Goal: Information Seeking & Learning: Find specific fact

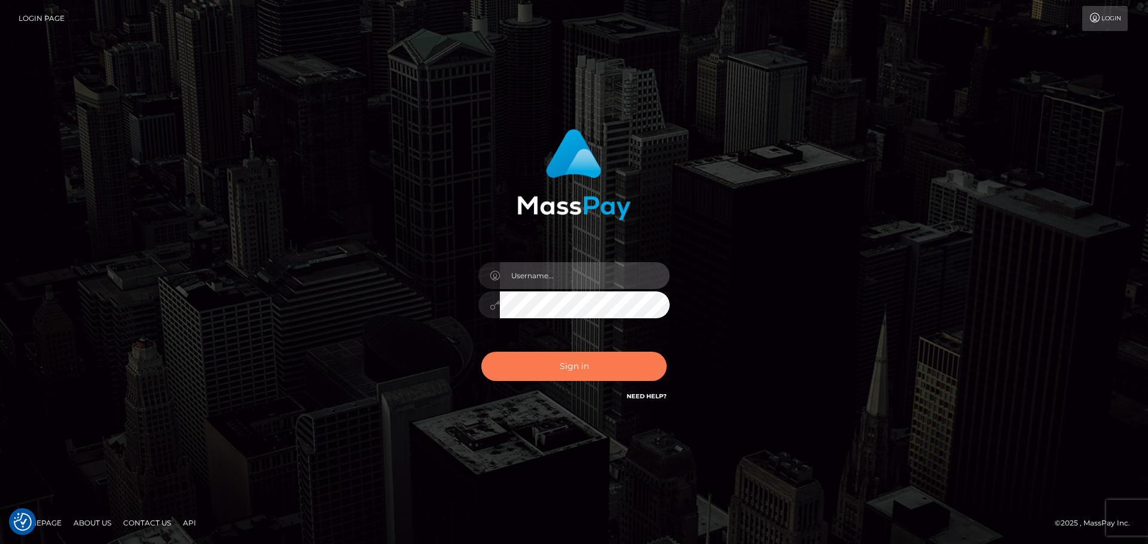
type input "Bedis"
click at [613, 380] on button "Sign in" at bounding box center [573, 366] width 185 height 29
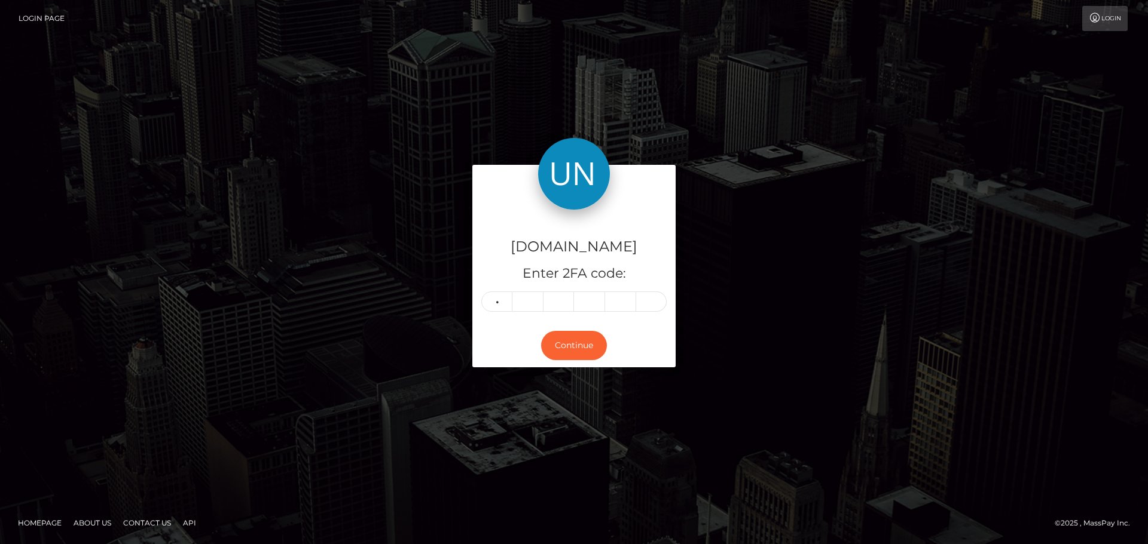
type input "2"
type input "1"
type input "6"
type input "2"
type input "9"
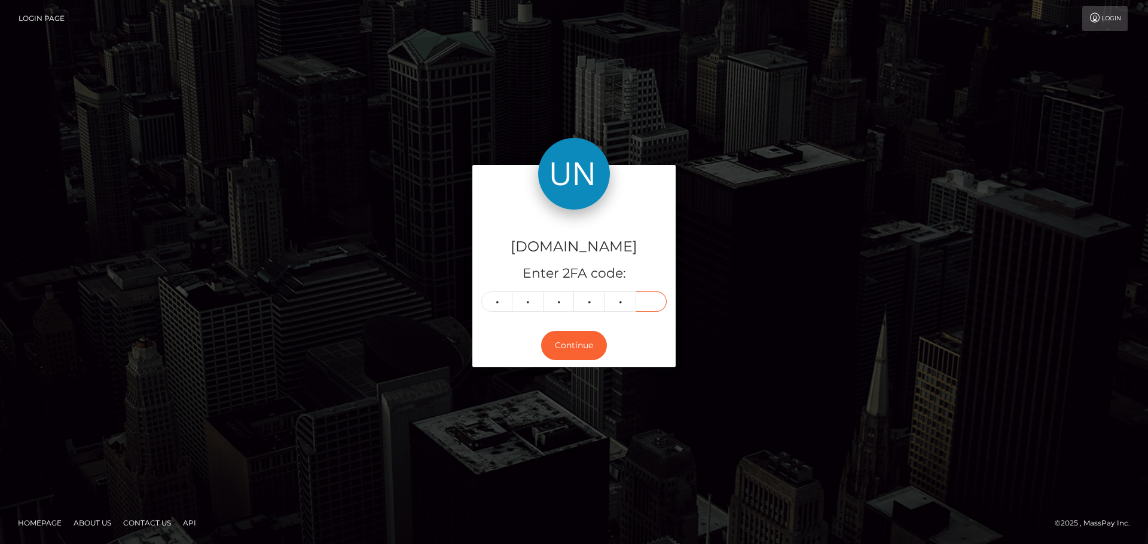
type input "8"
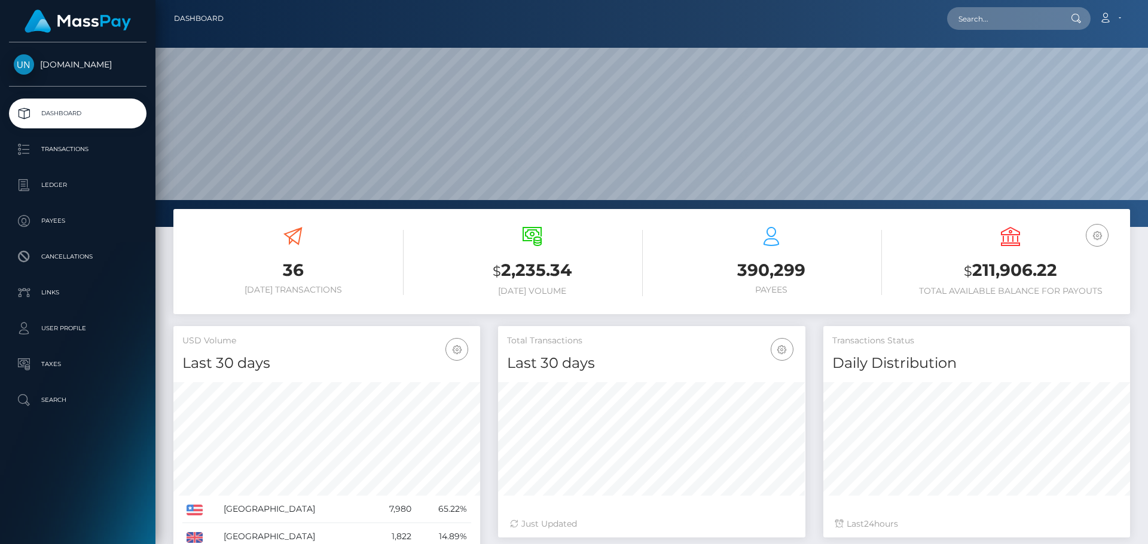
scroll to position [212, 307]
click at [978, 13] on input "text" at bounding box center [1003, 18] width 112 height 23
paste input "helendallan3@gmail.com"
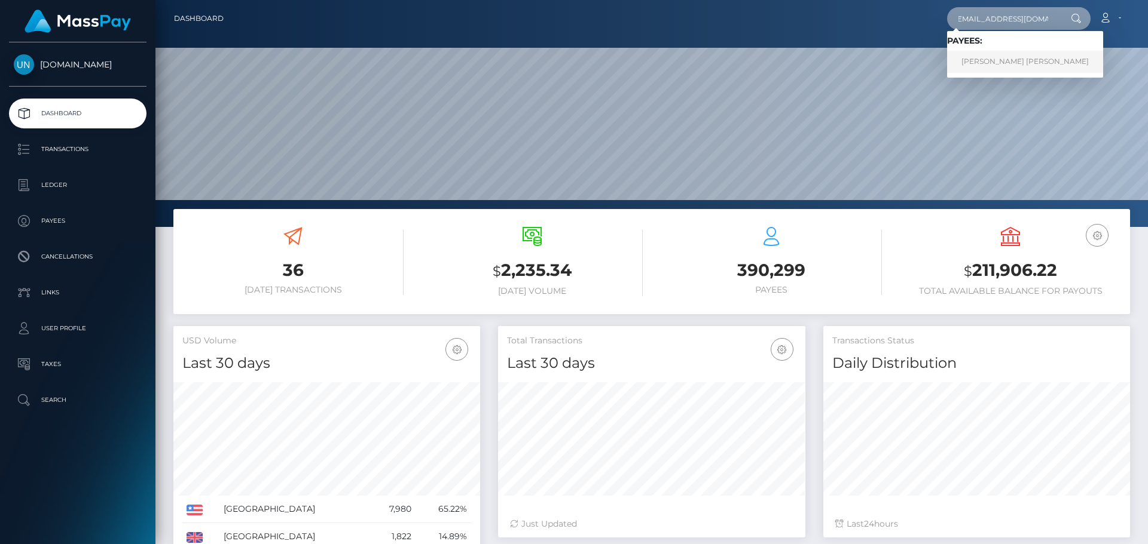
type input "helendallan3@gmail.com"
click at [995, 63] on link "HELEN DALLAN ADOLPHUS REYES" at bounding box center [1025, 62] width 156 height 22
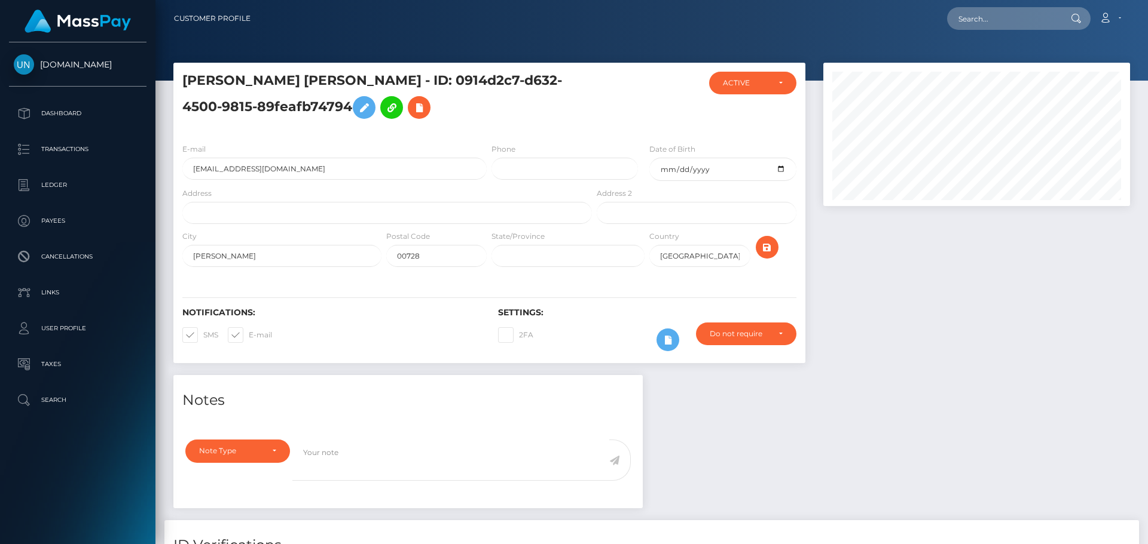
scroll to position [143, 307]
click at [259, 211] on input "text" at bounding box center [386, 213] width 409 height 22
paste input "Res. Aristides Chavier ed11 apt59 Ponce PR 00728"
drag, startPoint x: 378, startPoint y: 213, endPoint x: 309, endPoint y: 215, distance: 68.8
click at [309, 215] on input "Res. Aristides Chavier ed11 apt59 Ponce PR 00728" at bounding box center [386, 213] width 409 height 22
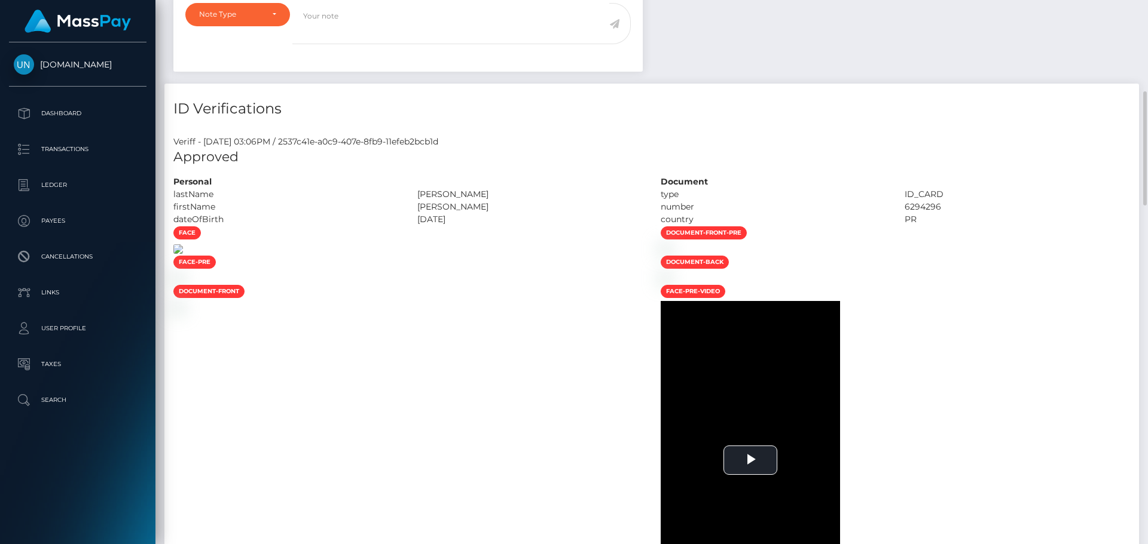
scroll to position [0, 0]
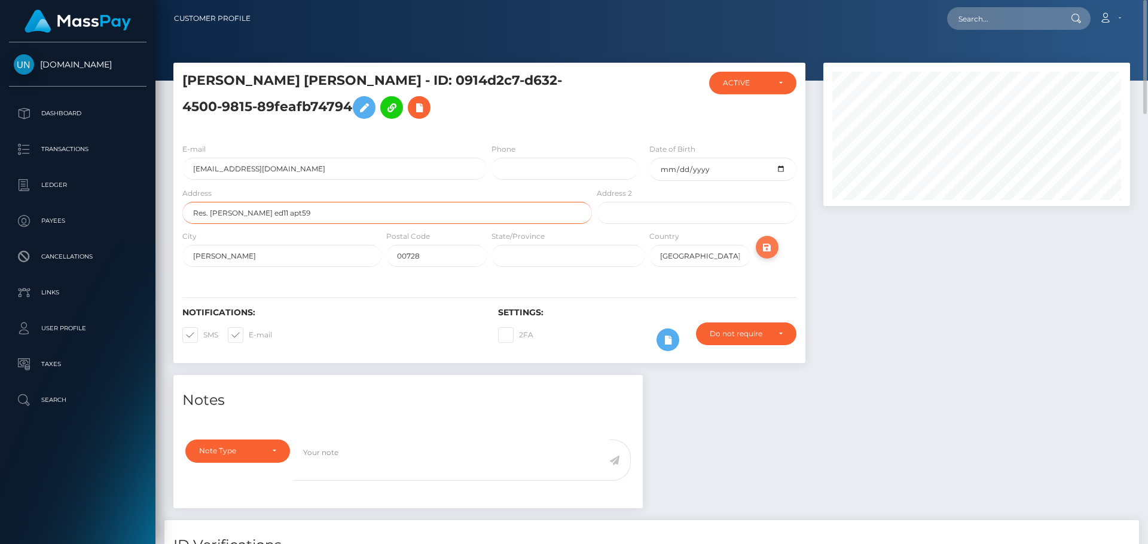
type input "Res. Aristides Chavier ed11 apt59"
click at [767, 246] on icon "submit" at bounding box center [767, 247] width 14 height 15
click at [766, 246] on icon "submit" at bounding box center [767, 247] width 14 height 15
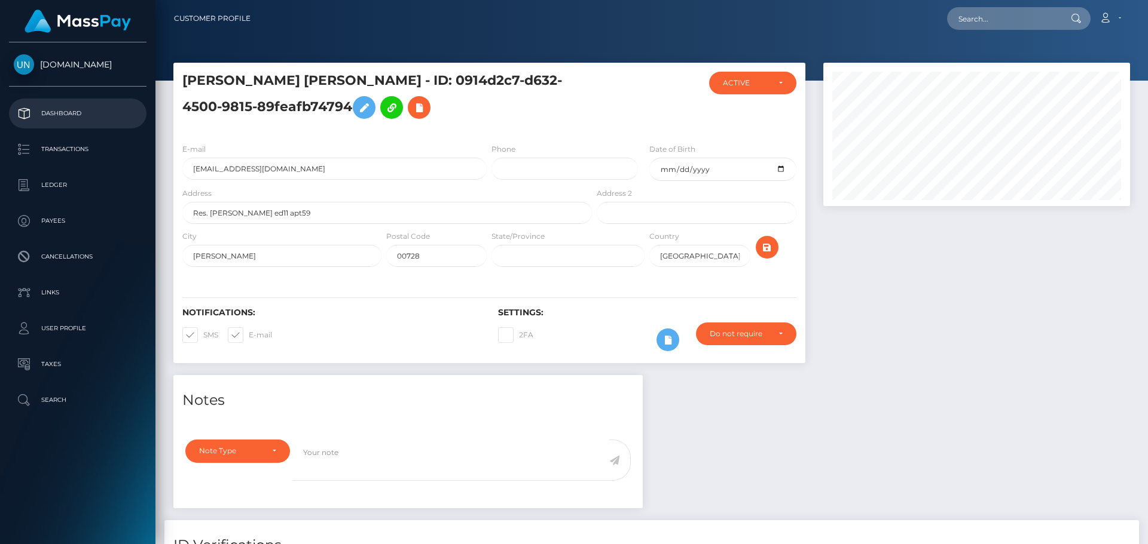
click at [100, 115] on p "Dashboard" at bounding box center [78, 114] width 128 height 18
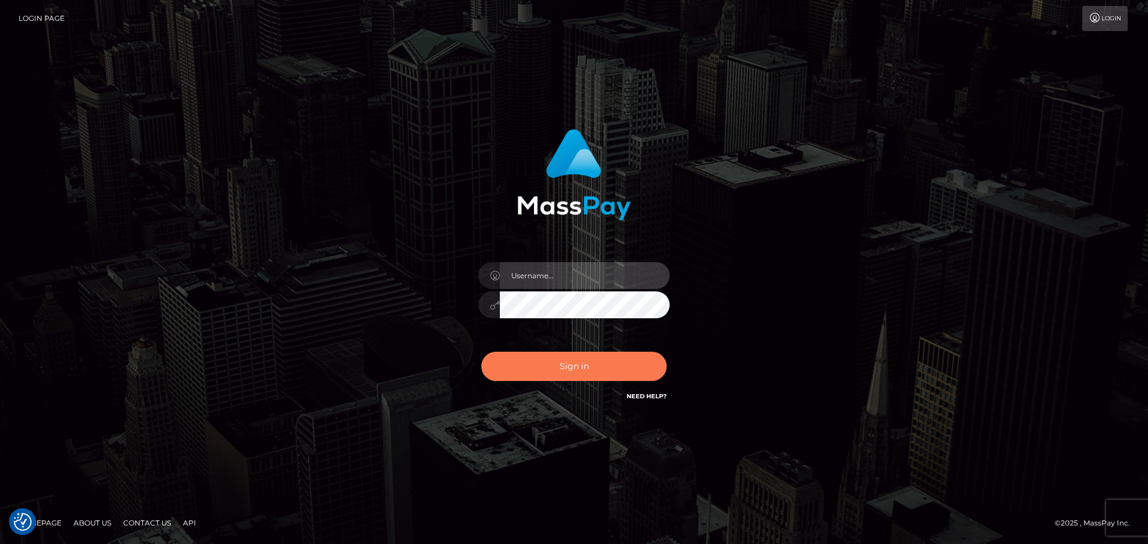
type input "Bedis"
click at [588, 365] on button "Sign in" at bounding box center [573, 366] width 185 height 29
type input "Bedis"
click at [586, 365] on button "Sign in" at bounding box center [573, 366] width 185 height 29
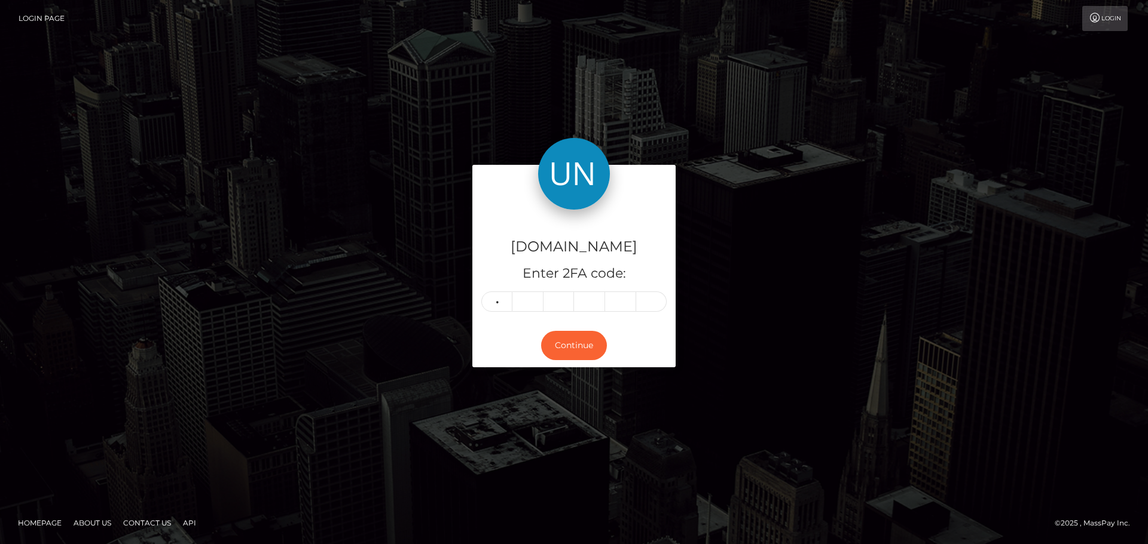
type input "8"
type input "9"
type input "1"
type input "5"
type input "7"
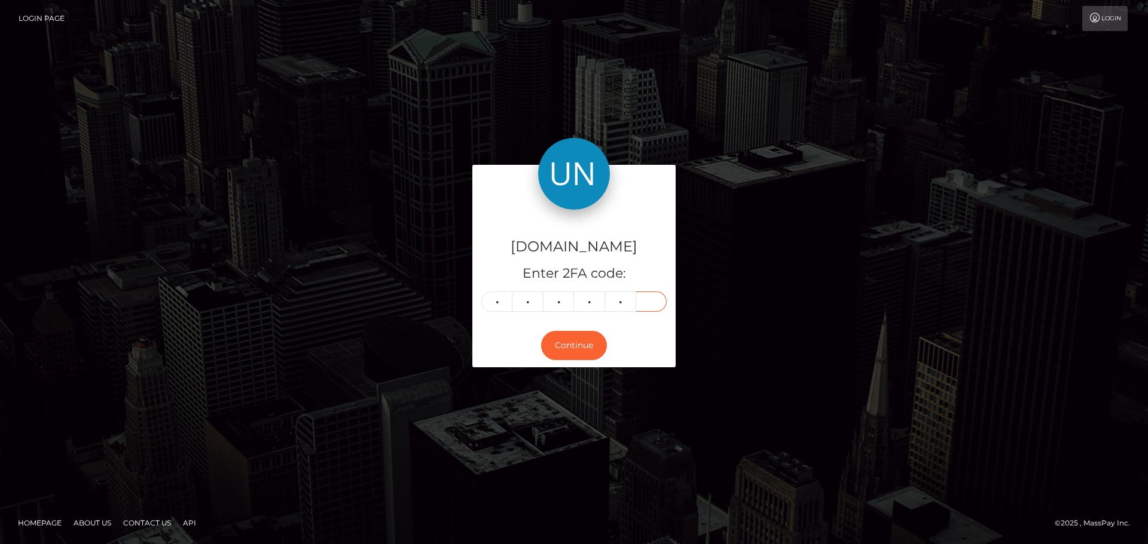
type input "4"
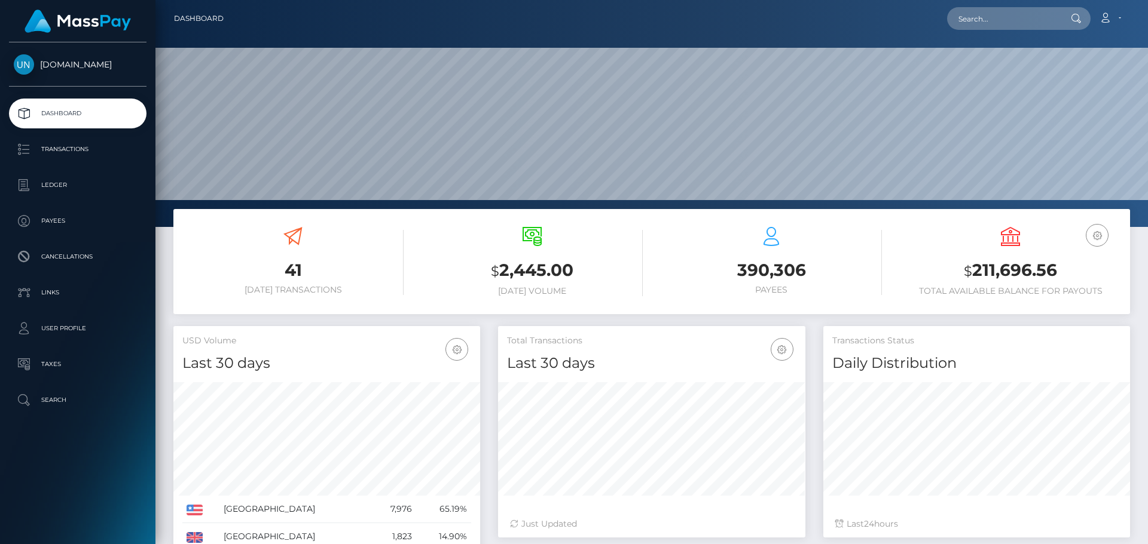
scroll to position [212, 307]
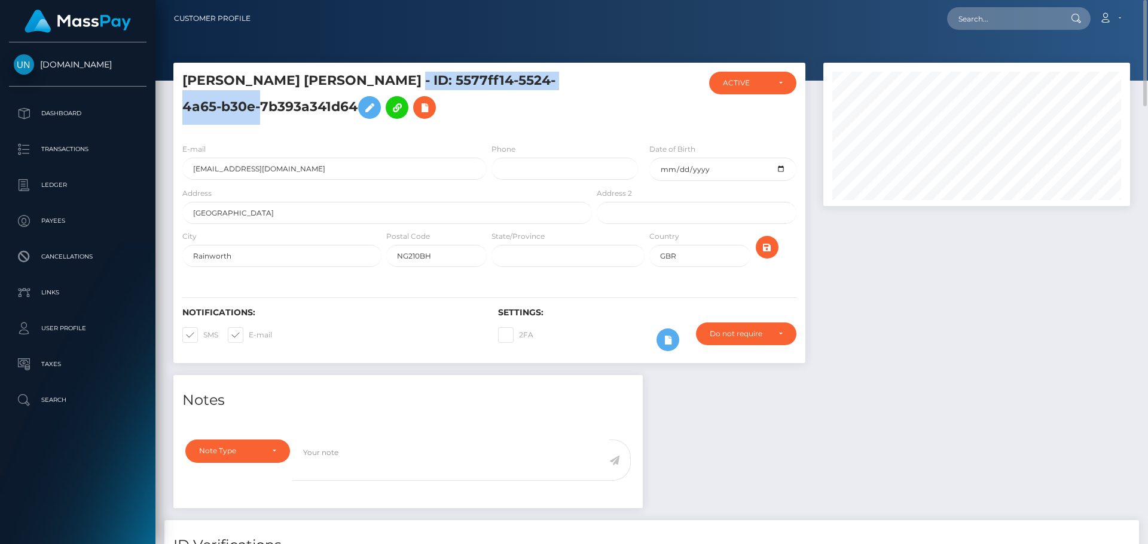
drag, startPoint x: 323, startPoint y: 77, endPoint x: 276, endPoint y: 105, distance: 54.9
click at [276, 105] on h5 "DAISY ROSE DADY - ID: 5577ff14-5524-4a65-b30e-7b393a341d64" at bounding box center [383, 98] width 403 height 53
copy h5 "ID: 5577ff14-5524-4a65-b30e-7b393a341d64"
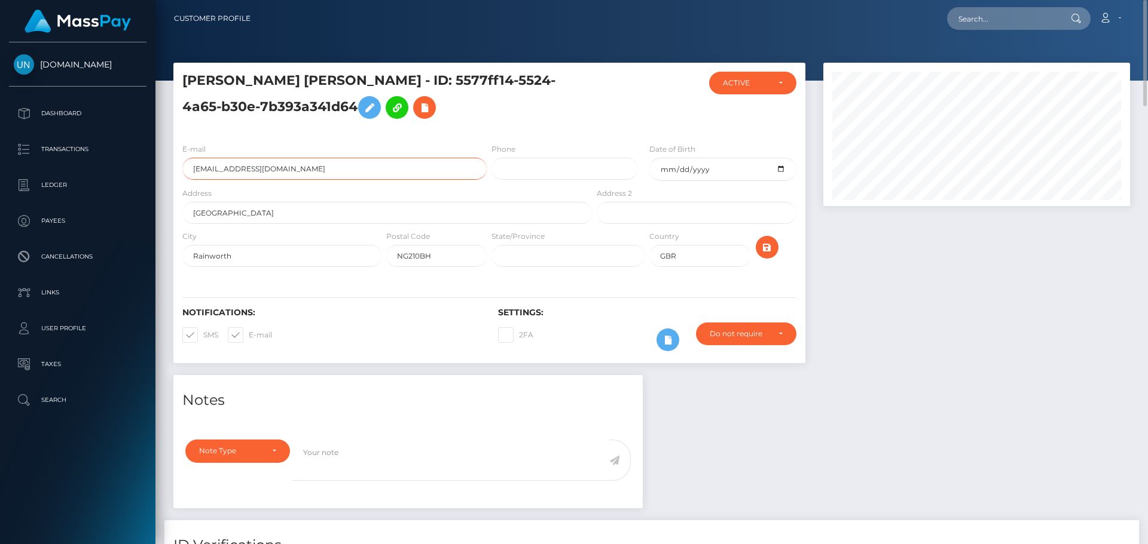
click at [348, 172] on input "Daisyrosedady@gmail.com" at bounding box center [334, 169] width 304 height 22
click at [992, 16] on input "text" at bounding box center [1003, 18] width 112 height 23
paste input "[EMAIL_ADDRESS][DOMAIN_NAME]"
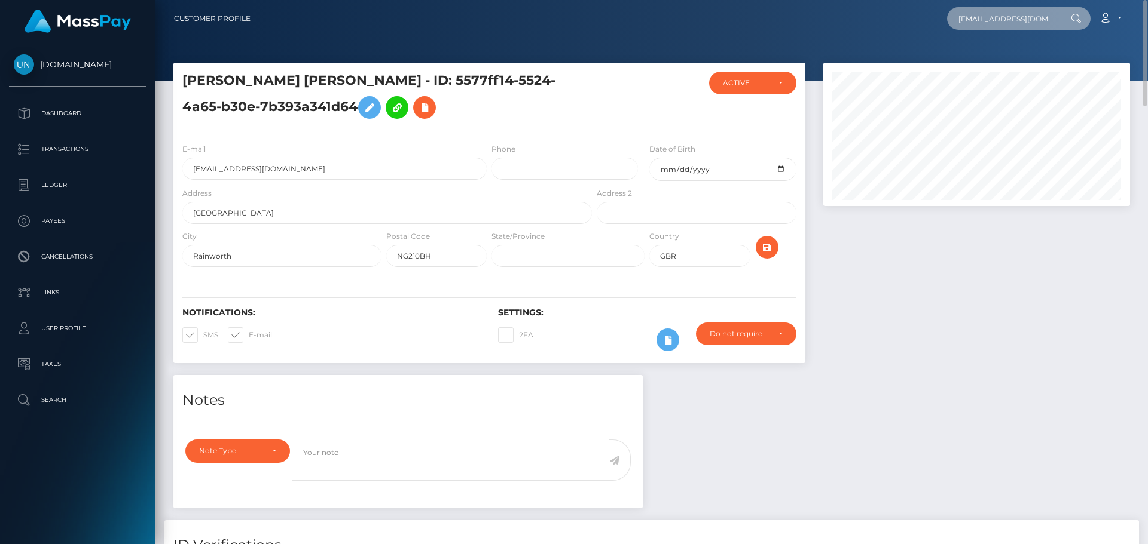
scroll to position [0, 5]
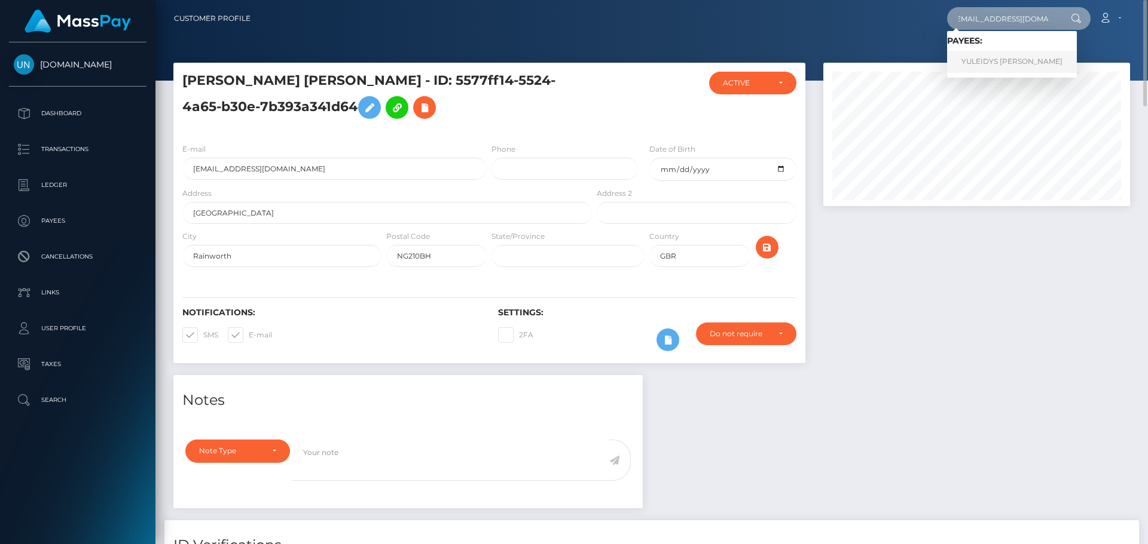
type input "[EMAIL_ADDRESS][DOMAIN_NAME]"
click at [992, 68] on link "YULEIDYS JOSEFINA ROJAS SANCHEZ" at bounding box center [1012, 62] width 130 height 22
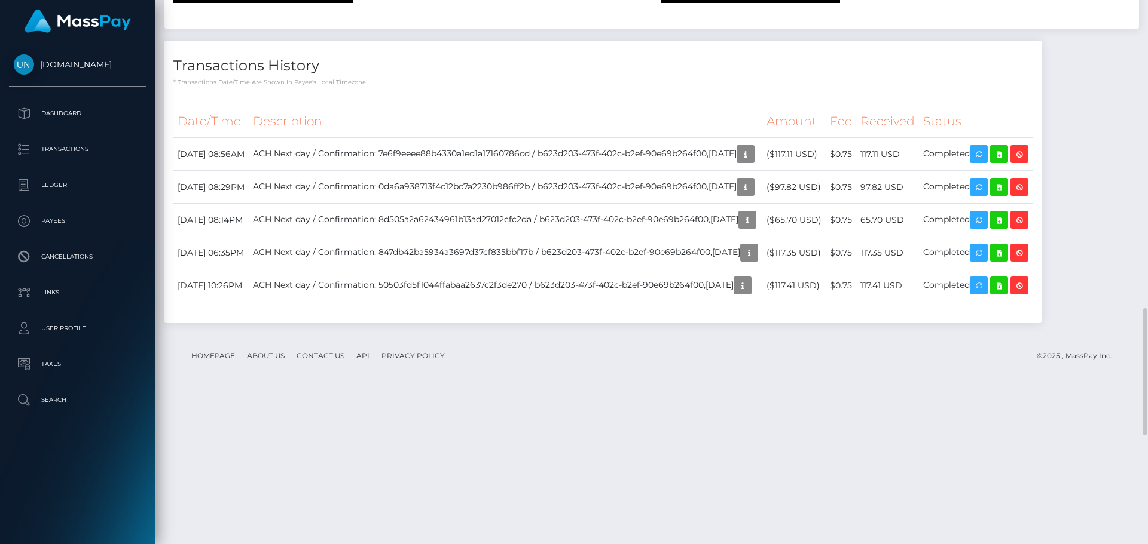
scroll to position [1733, 0]
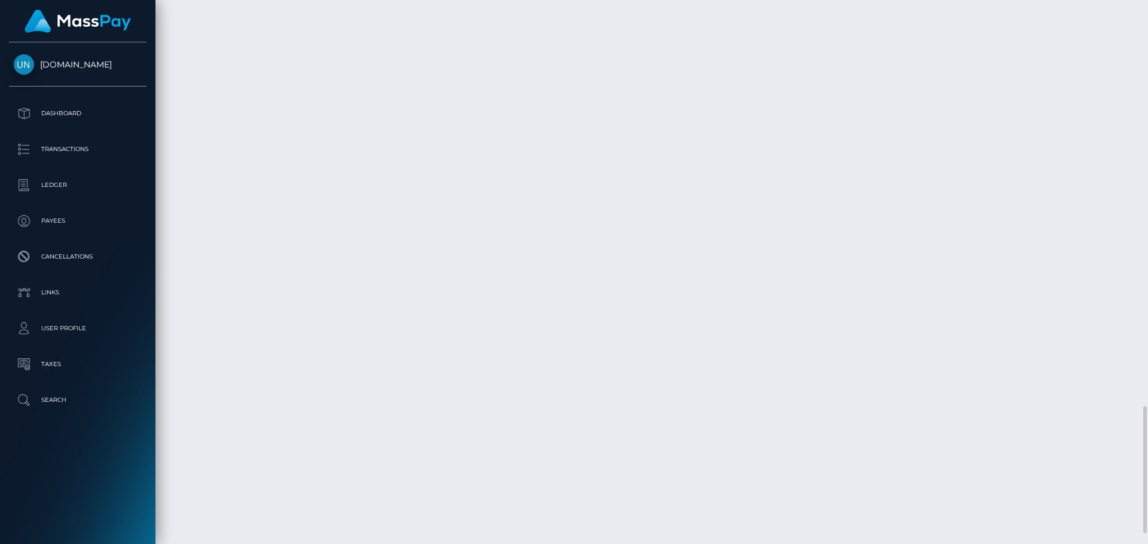
drag, startPoint x: 958, startPoint y: 350, endPoint x: 919, endPoint y: 347, distance: 39.5
copy td "117.11 USD"
drag, startPoint x: 220, startPoint y: 346, endPoint x: 179, endPoint y: 346, distance: 40.6
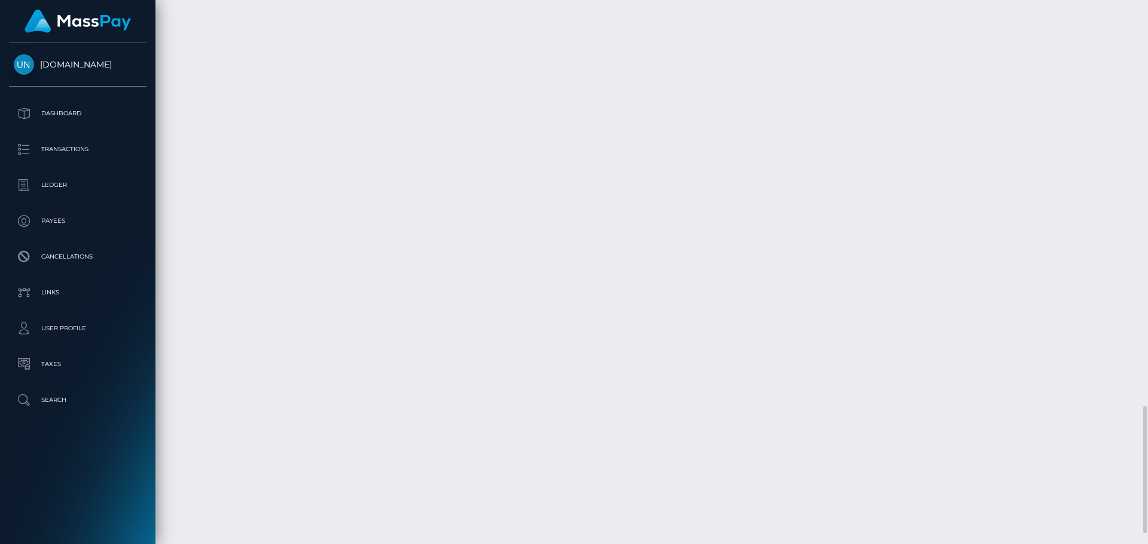
copy td "[DATE]"
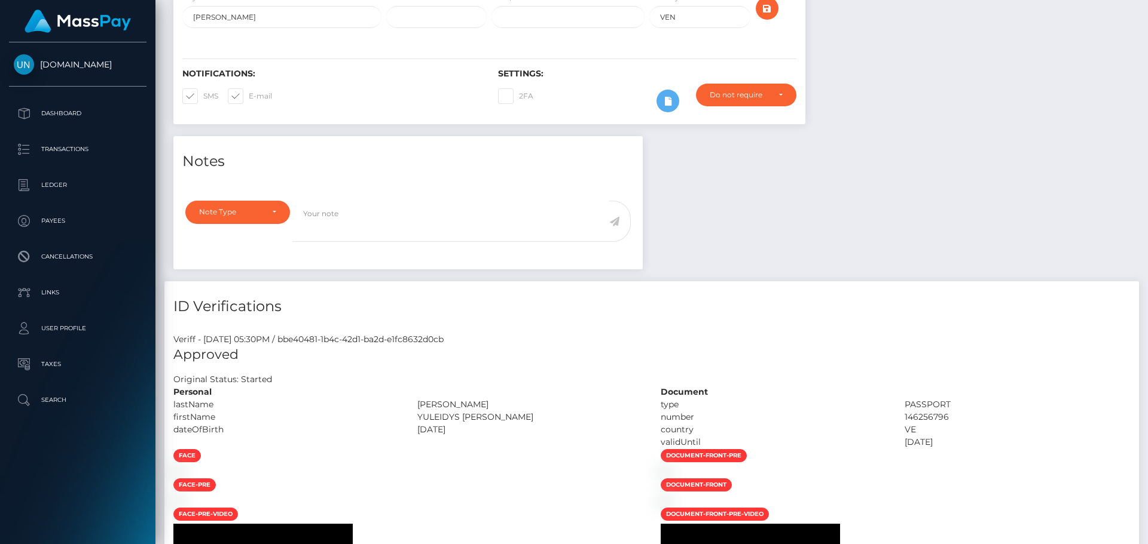
scroll to position [0, 0]
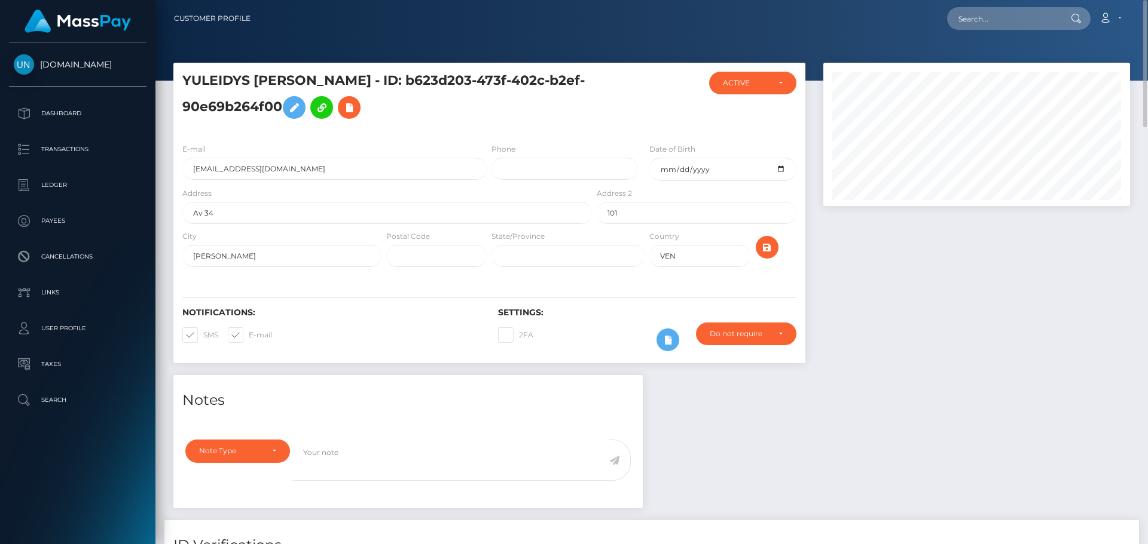
drag, startPoint x: 455, startPoint y: 77, endPoint x: 352, endPoint y: 106, distance: 106.9
click at [352, 106] on h5 "YULEIDYS [PERSON_NAME] - ID: b623d203-473f-402c-b2ef-90e69b264f00" at bounding box center [383, 98] width 403 height 53
copy h5 "ID: b623d203-473f-402c-b2ef-90e69b264f00"
click at [366, 164] on input "[EMAIL_ADDRESS][DOMAIN_NAME]" at bounding box center [334, 169] width 304 height 22
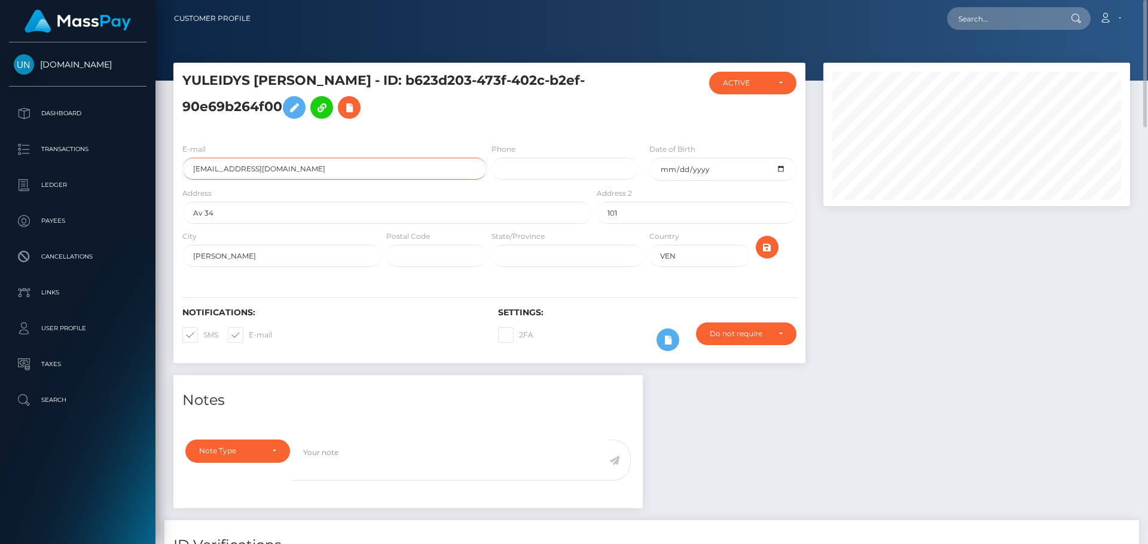
click at [366, 164] on input "[EMAIL_ADDRESS][DOMAIN_NAME]" at bounding box center [334, 169] width 304 height 22
click at [417, 182] on div "E-mail [EMAIL_ADDRESS][DOMAIN_NAME]" at bounding box center [331, 165] width 316 height 44
click at [987, 11] on input "text" at bounding box center [1003, 18] width 112 height 23
paste input "[EMAIL_ADDRESS][DOMAIN_NAME]"
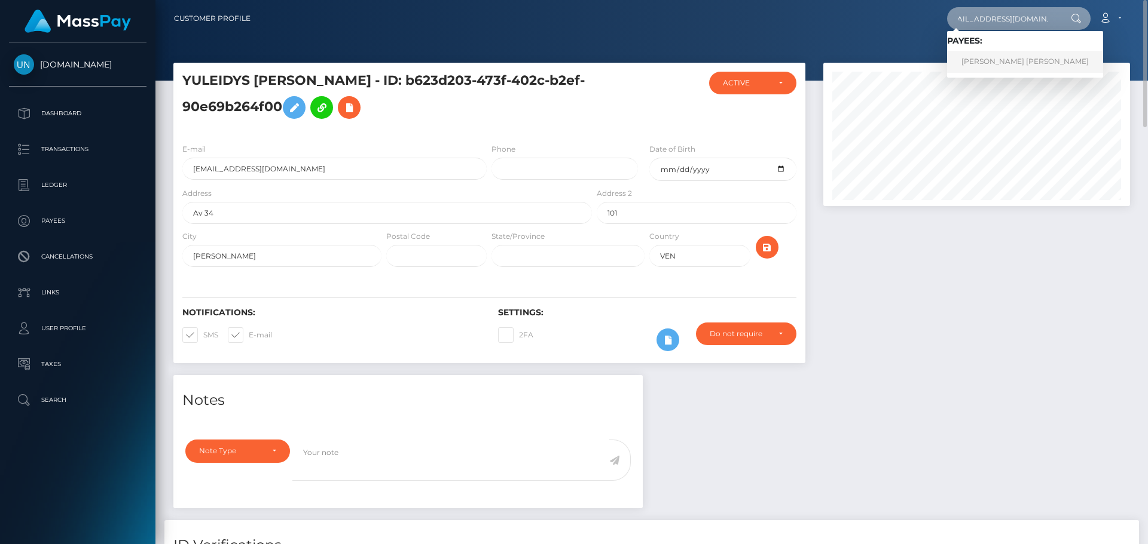
type input "[EMAIL_ADDRESS][DOMAIN_NAME]"
click at [999, 56] on link "SIMONE LEANNE L LAMBERT" at bounding box center [1025, 62] width 156 height 22
